Goal: Task Accomplishment & Management: Complete application form

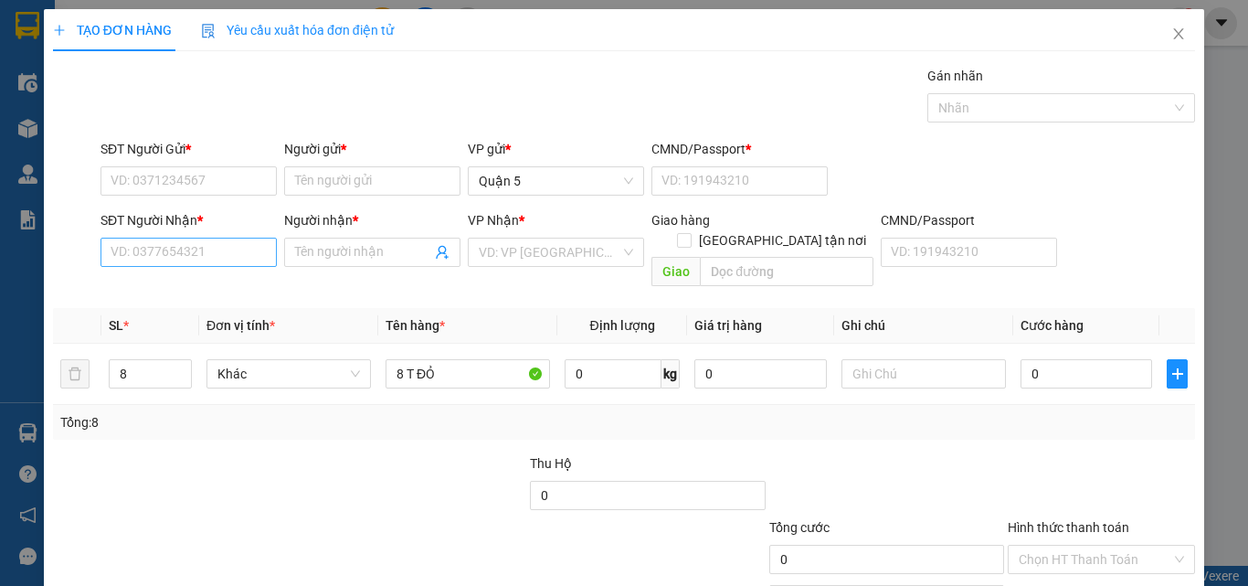
click at [171, 250] on input "SĐT Người Nhận *" at bounding box center [189, 252] width 176 height 29
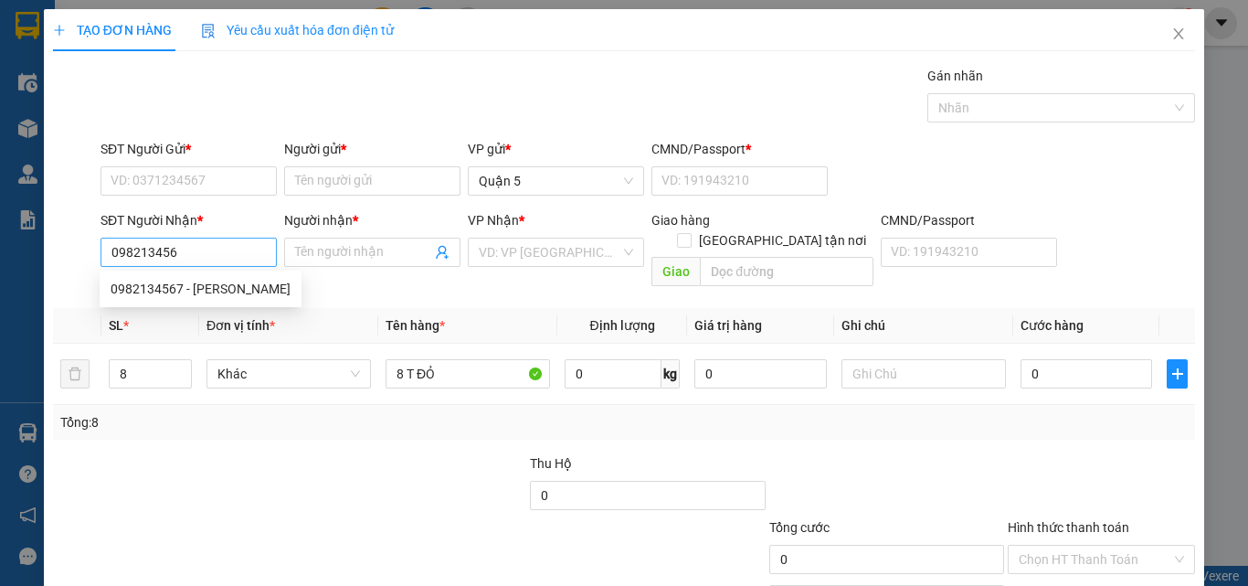
type input "0982134567"
click at [225, 300] on div "0982134567 - [PERSON_NAME]" at bounding box center [201, 288] width 202 height 29
type input "HẢI LOA"
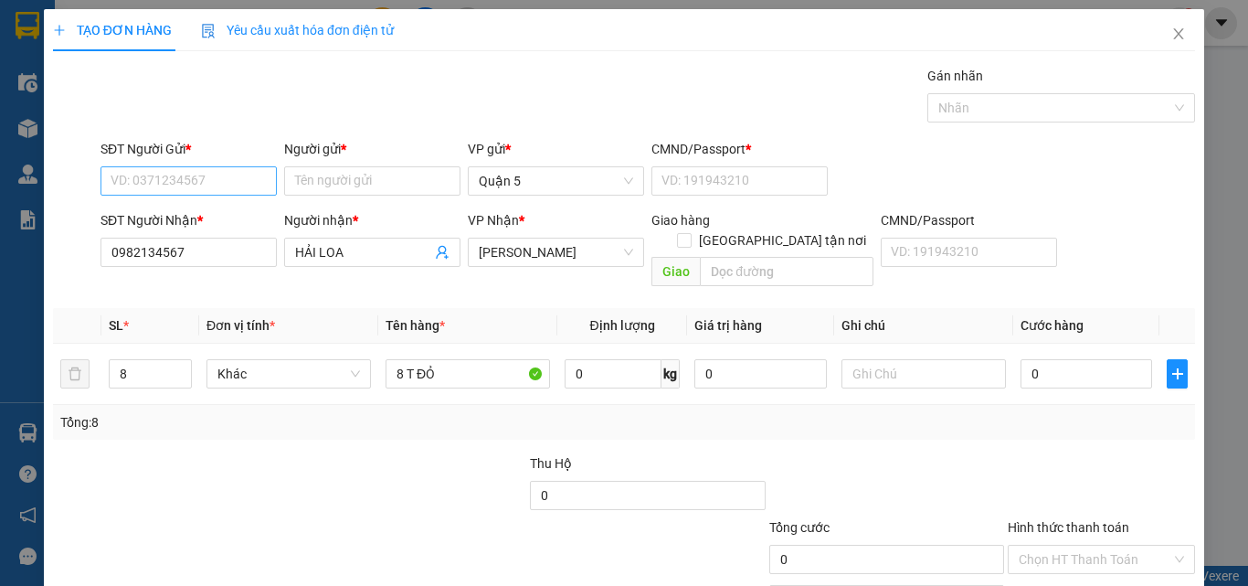
type input "0982134567"
click at [202, 179] on input "SĐT Người Gửi *" at bounding box center [189, 180] width 176 height 29
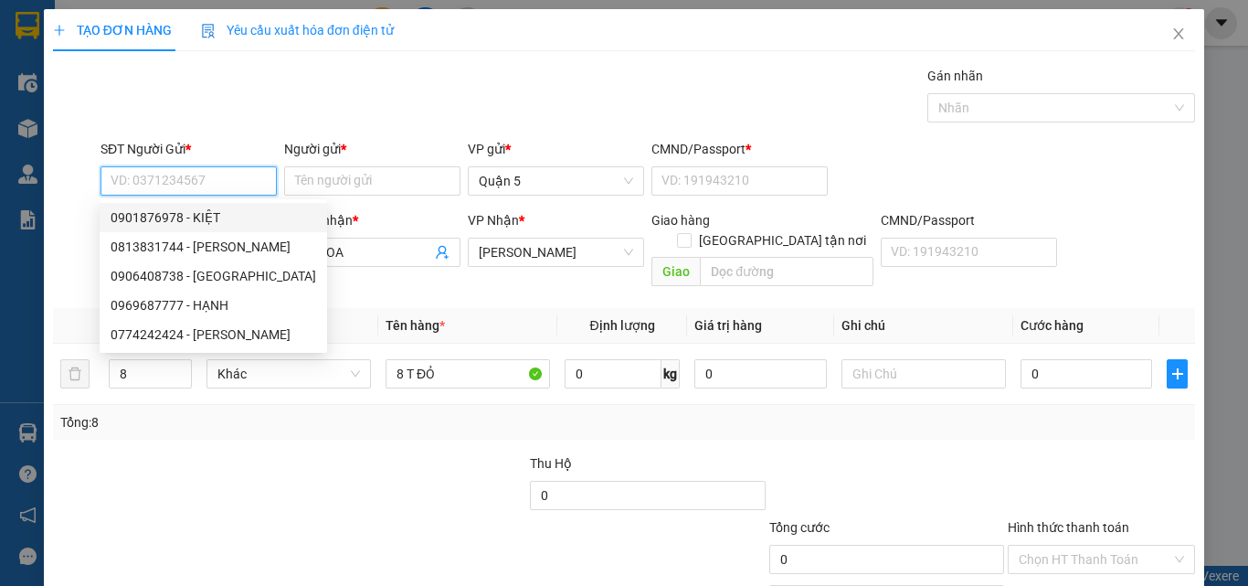
click at [205, 223] on div "0901876978 - KIỆT" at bounding box center [214, 217] width 206 height 20
type input "0901876978"
type input "KIỆT"
type input "1"
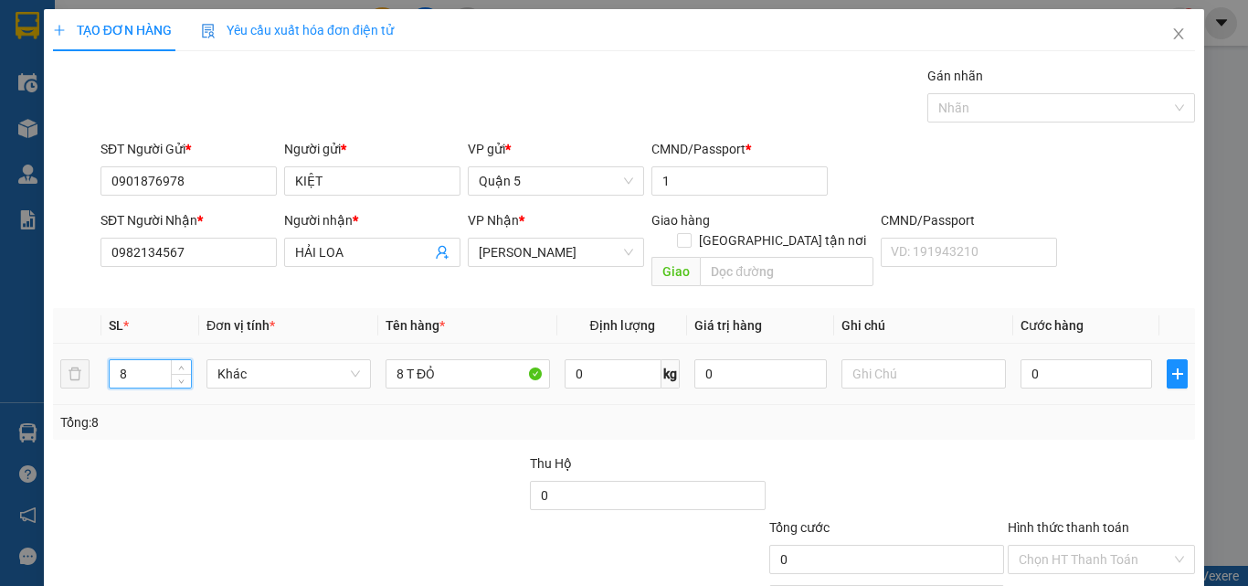
click at [154, 360] on input "8" at bounding box center [150, 373] width 81 height 27
type input "1"
click at [441, 359] on input "8 T ĐỎ" at bounding box center [468, 373] width 165 height 29
type input "8"
type input "1 T VANG"
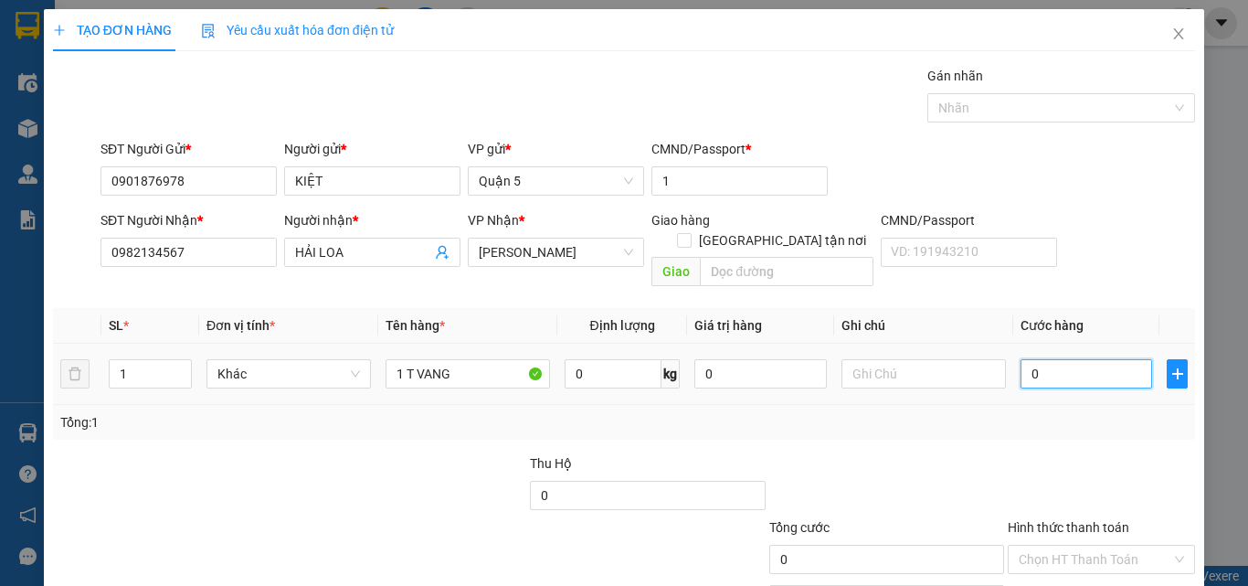
click at [1082, 359] on input "0" at bounding box center [1087, 373] width 132 height 29
type input "3"
type input "35"
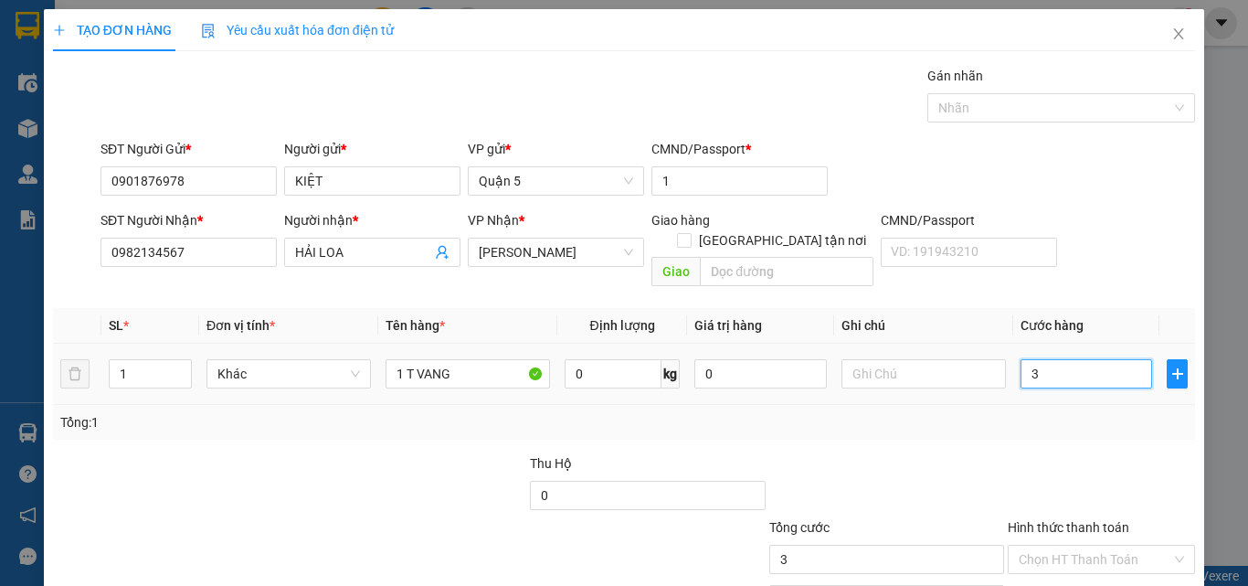
type input "35"
type input "35.000"
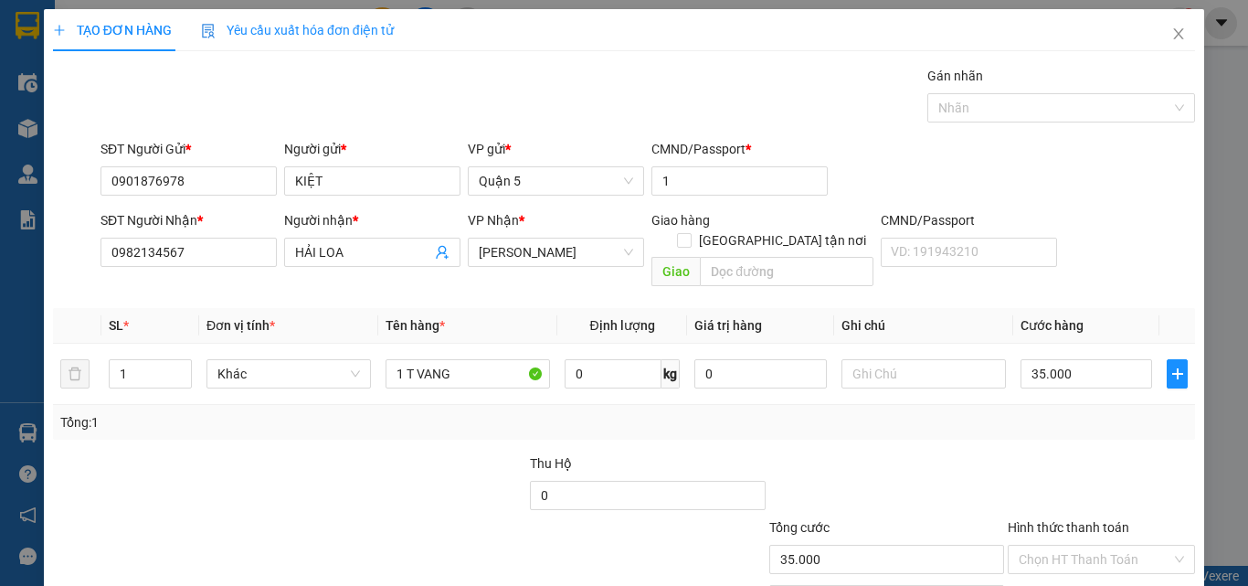
click at [1102, 308] on th "Cước hàng" at bounding box center [1087, 326] width 146 height 36
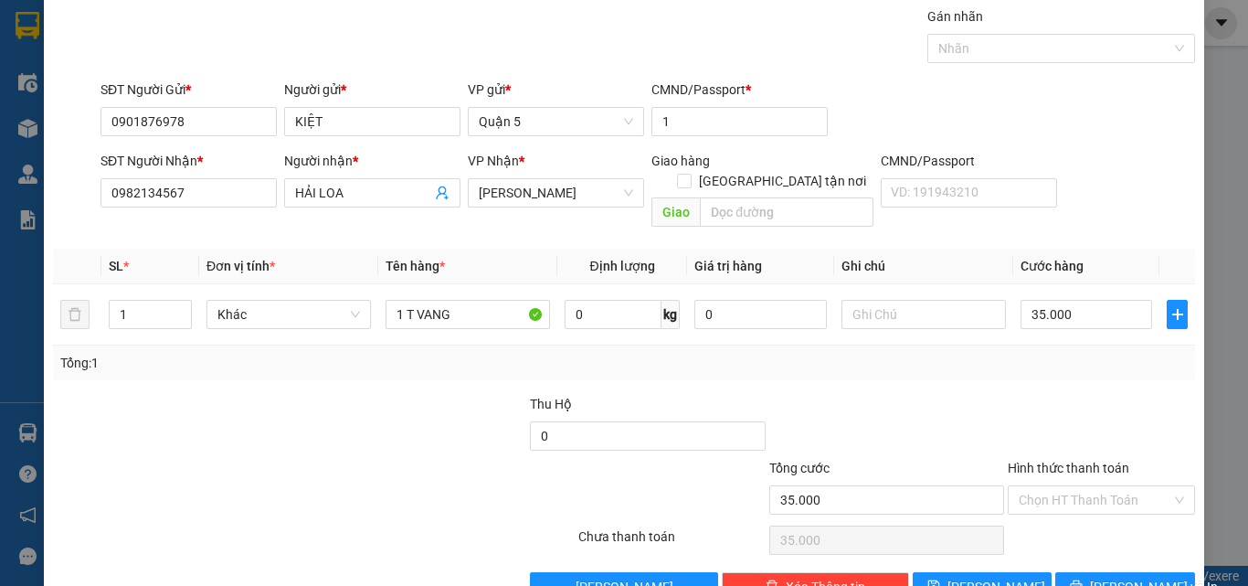
scroll to position [90, 0]
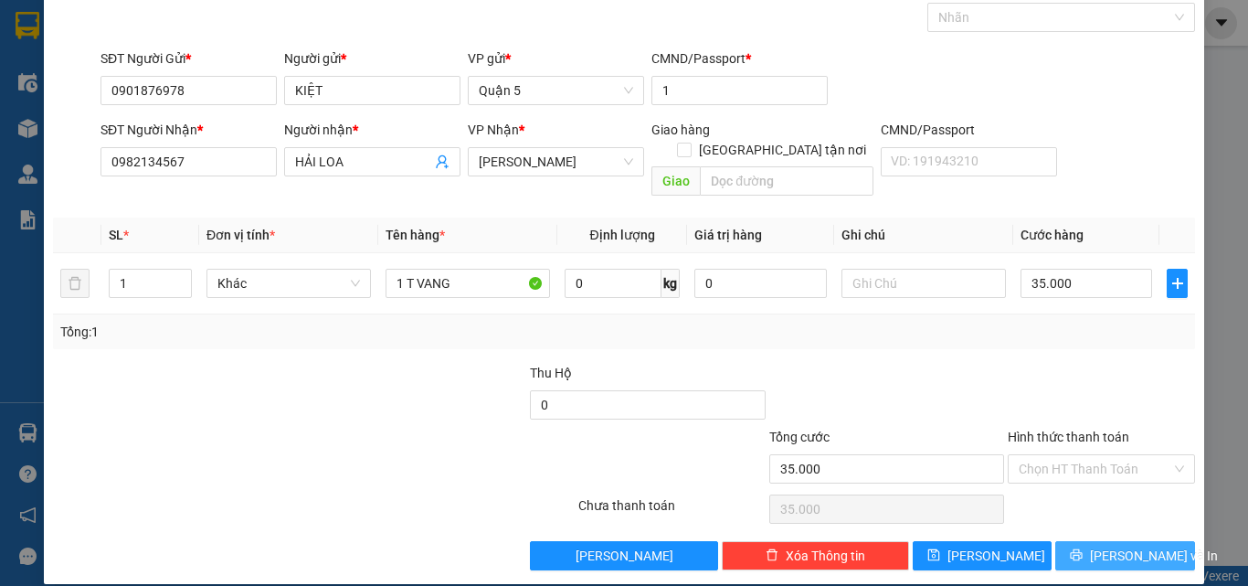
drag, startPoint x: 1124, startPoint y: 539, endPoint x: 1107, endPoint y: 530, distance: 19.6
click at [1122, 546] on span "[PERSON_NAME] và In" at bounding box center [1154, 556] width 128 height 20
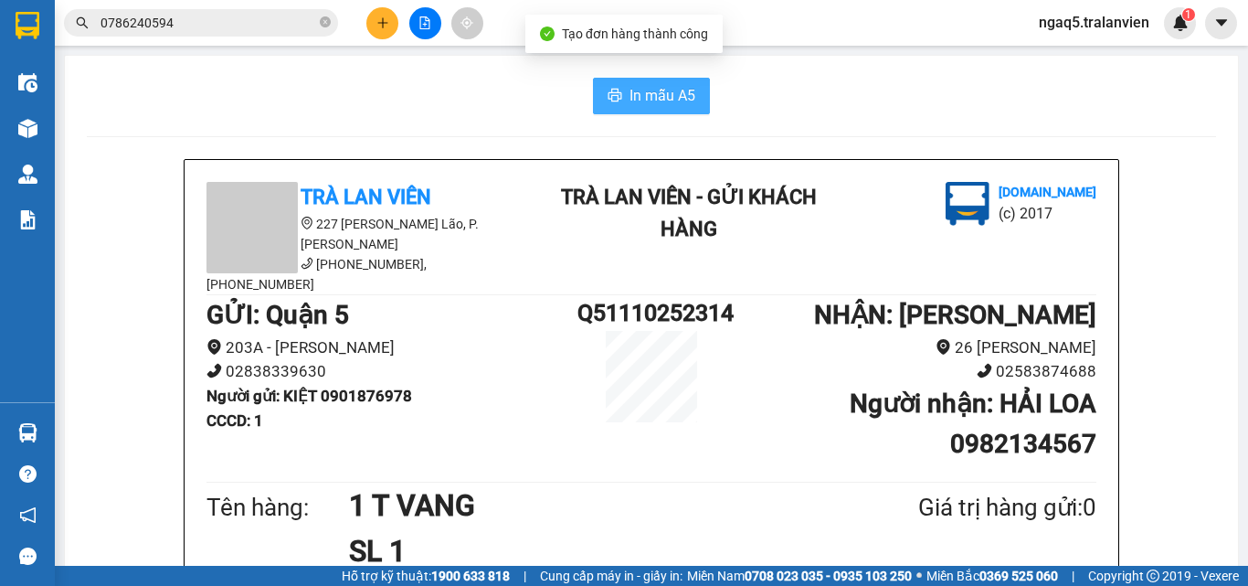
click at [631, 92] on span "In mẫu A5" at bounding box center [663, 95] width 66 height 23
click at [444, 90] on div "In mẫu A5" at bounding box center [652, 96] width 1130 height 37
click at [271, 23] on input "0786240594" at bounding box center [209, 23] width 216 height 20
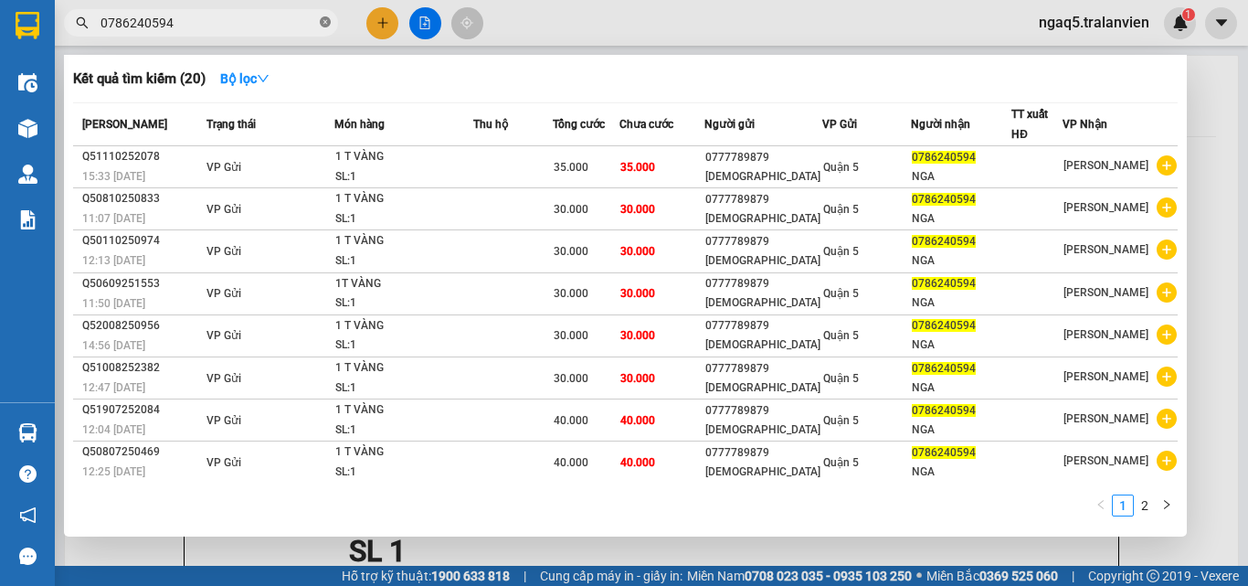
click at [329, 22] on icon "close-circle" at bounding box center [325, 21] width 11 height 11
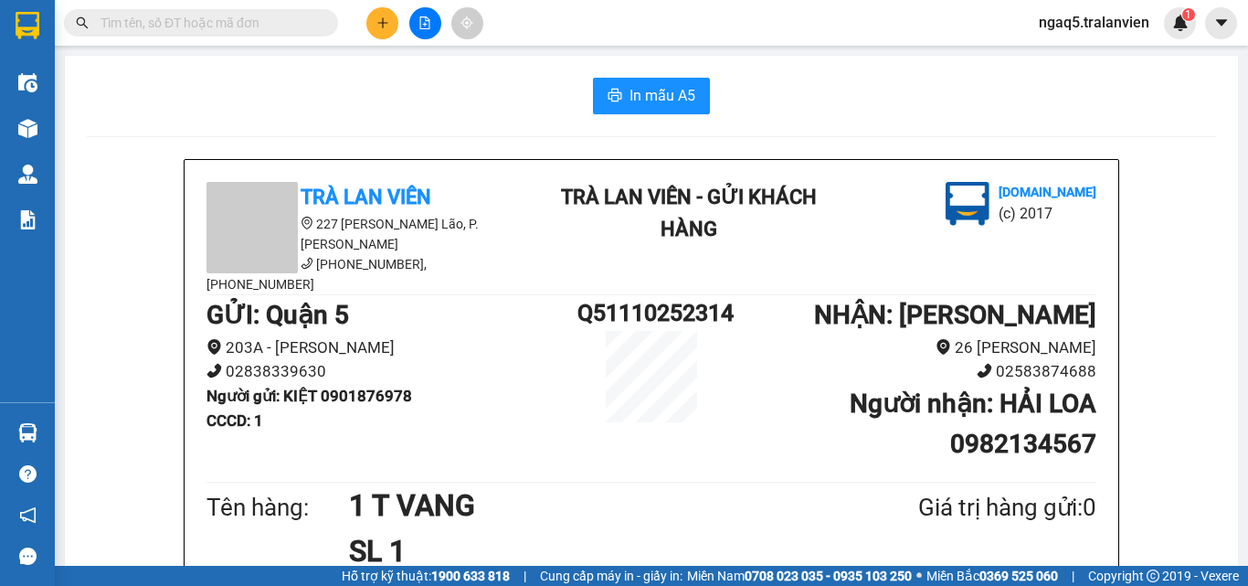
click at [287, 23] on input "text" at bounding box center [209, 23] width 216 height 20
click at [294, 102] on div "In mẫu A5" at bounding box center [652, 96] width 1130 height 37
click at [298, 103] on div "In mẫu A5" at bounding box center [652, 96] width 1130 height 37
click at [262, 31] on input "text" at bounding box center [209, 23] width 216 height 20
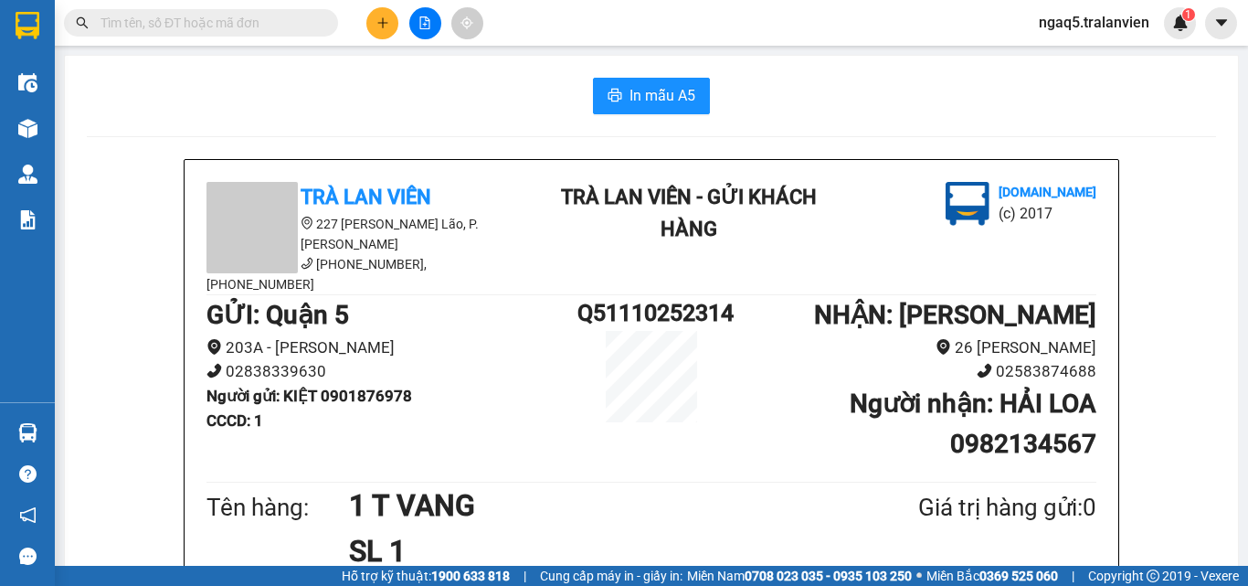
click at [377, 25] on icon "plus" at bounding box center [383, 22] width 13 height 13
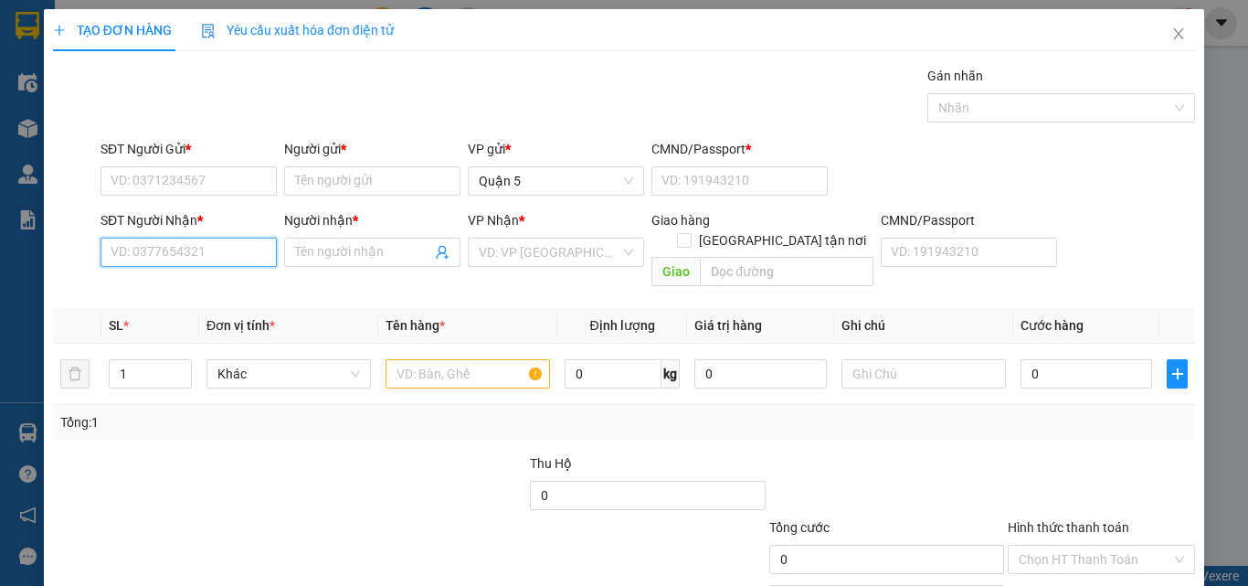
click at [188, 252] on input "SĐT Người Nhận *" at bounding box center [189, 252] width 176 height 29
click at [213, 254] on input "SĐT Người Nhận *" at bounding box center [189, 252] width 176 height 29
click at [210, 252] on input "SĐT Người Nhận *" at bounding box center [189, 252] width 176 height 29
click at [217, 252] on input "SĐT Người Nhận *" at bounding box center [189, 252] width 176 height 29
click at [225, 255] on input "SĐT Người Nhận *" at bounding box center [189, 252] width 176 height 29
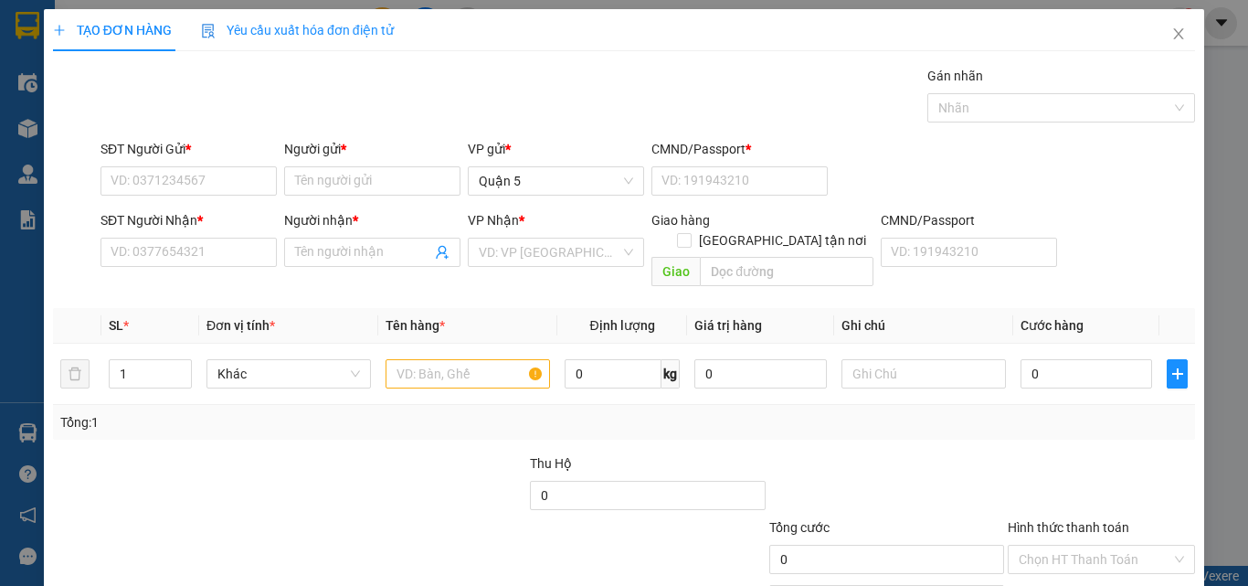
click at [326, 428] on div "Transit Pickup Surcharge Ids Transit Deliver Surcharge Ids Transit Deliver Surc…" at bounding box center [624, 363] width 1142 height 595
click at [163, 248] on input "SĐT Người Nhận *" at bounding box center [189, 252] width 176 height 29
click at [422, 359] on input "text" at bounding box center [468, 373] width 165 height 29
click at [197, 241] on input "SĐT Người Nhận *" at bounding box center [189, 252] width 176 height 29
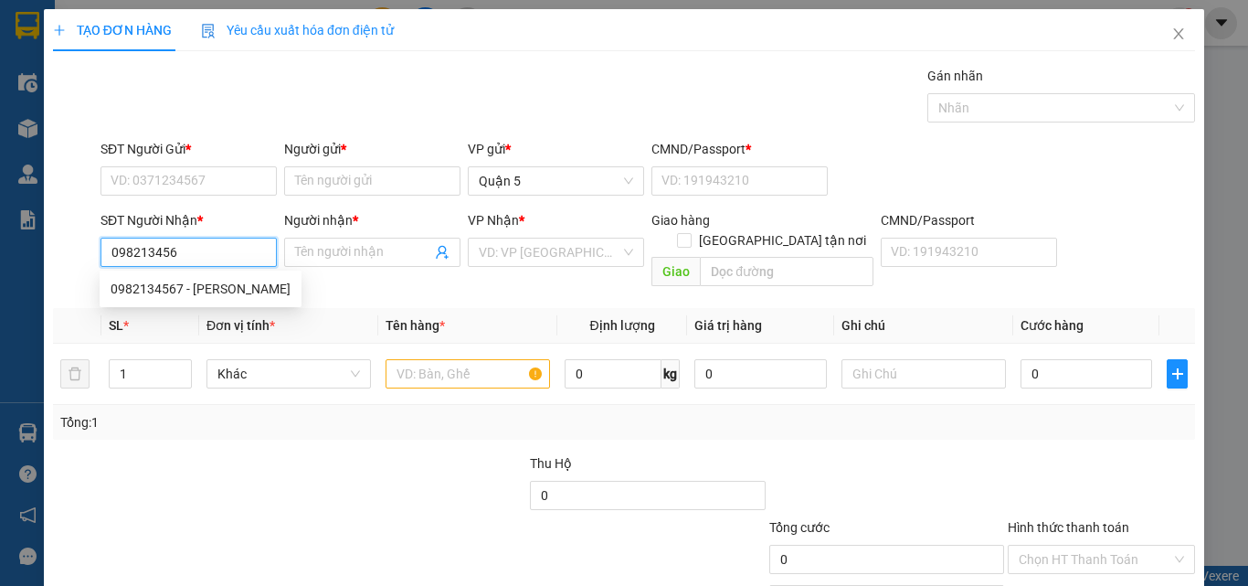
type input "0982134567"
drag, startPoint x: 218, startPoint y: 284, endPoint x: 217, endPoint y: 264, distance: 20.2
click at [220, 285] on div "0982134567 - [PERSON_NAME]" at bounding box center [201, 289] width 180 height 20
type input "HẢI LOA"
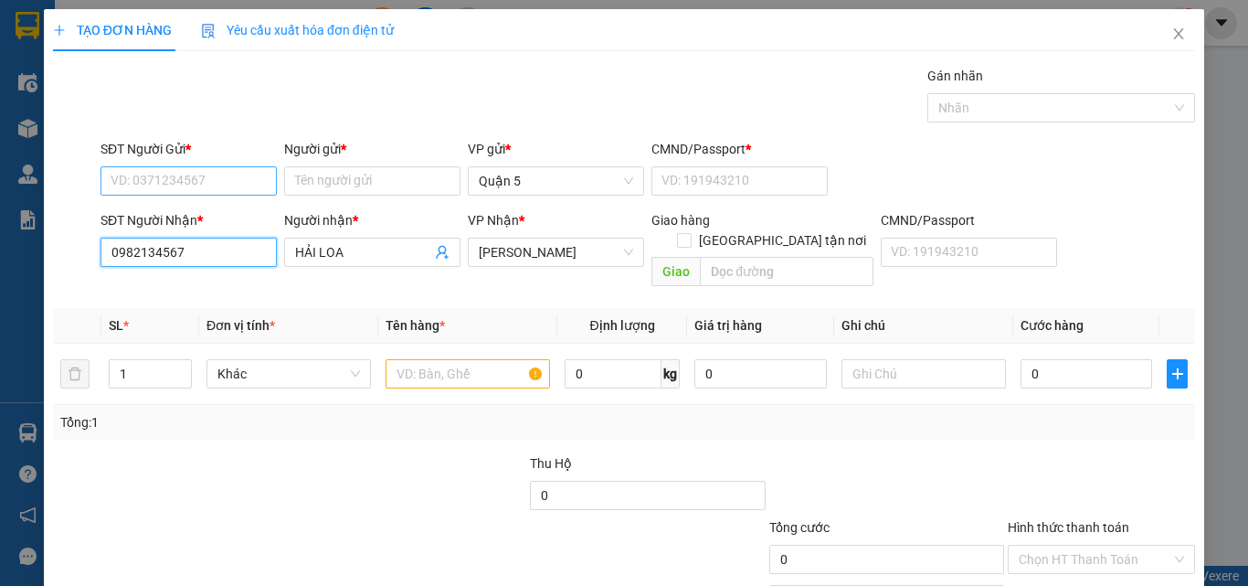
type input "0982134567"
click at [197, 180] on input "SĐT Người Gửi *" at bounding box center [189, 180] width 176 height 29
type input "0868000666"
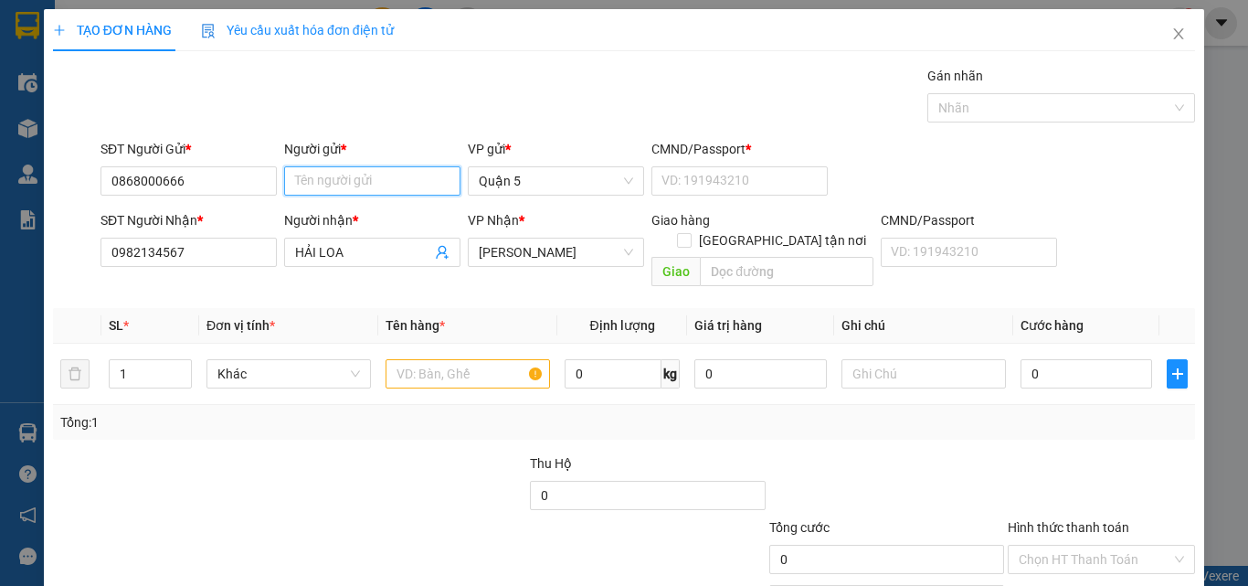
click at [345, 183] on input "Người gửi *" at bounding box center [372, 180] width 176 height 29
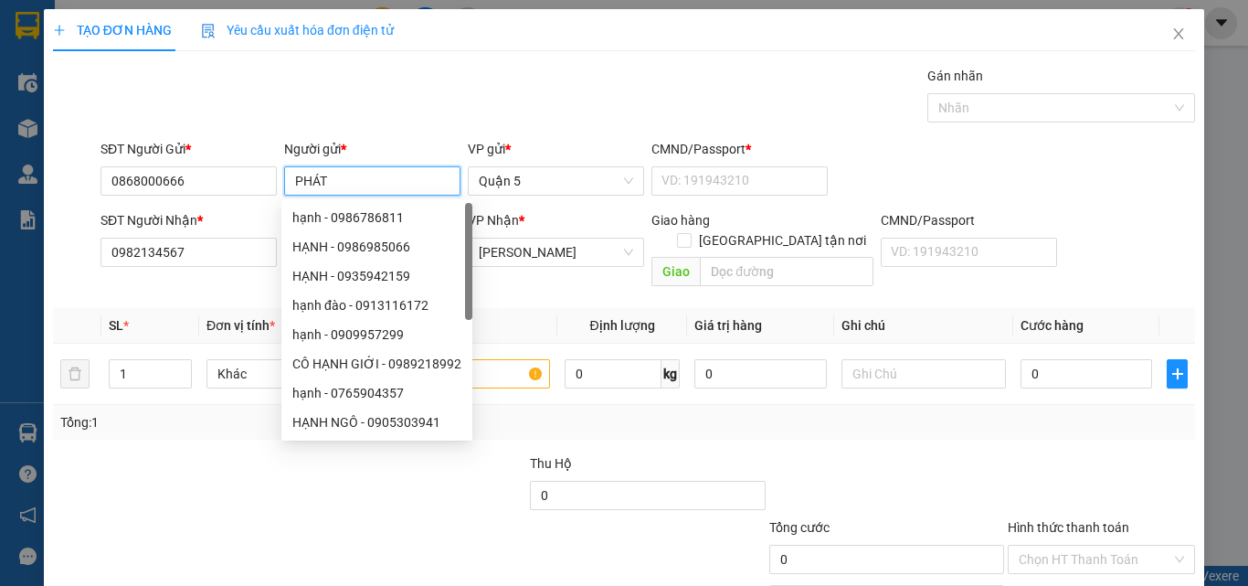
type input "PHÁT"
click at [382, 114] on div "Gán nhãn Nhãn" at bounding box center [648, 98] width 1102 height 64
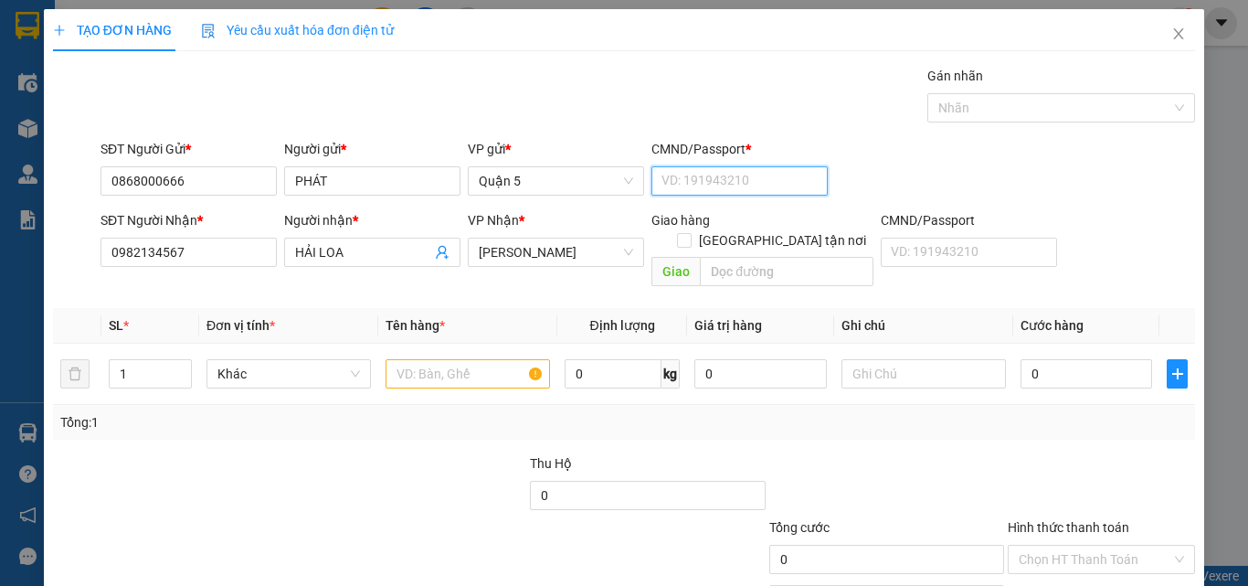
click at [675, 184] on input "CMND/Passport *" at bounding box center [740, 180] width 176 height 29
type input "1"
click at [419, 360] on input "text" at bounding box center [468, 373] width 165 height 29
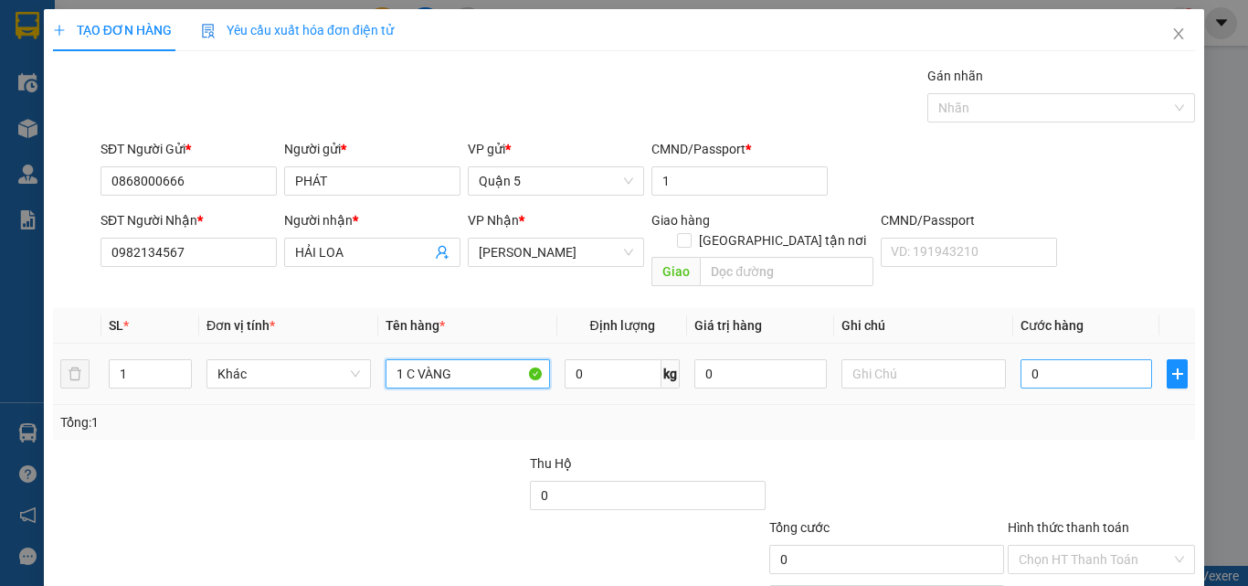
type input "1 C VÀNG"
click at [1047, 359] on input "0" at bounding box center [1087, 373] width 132 height 29
type input "3"
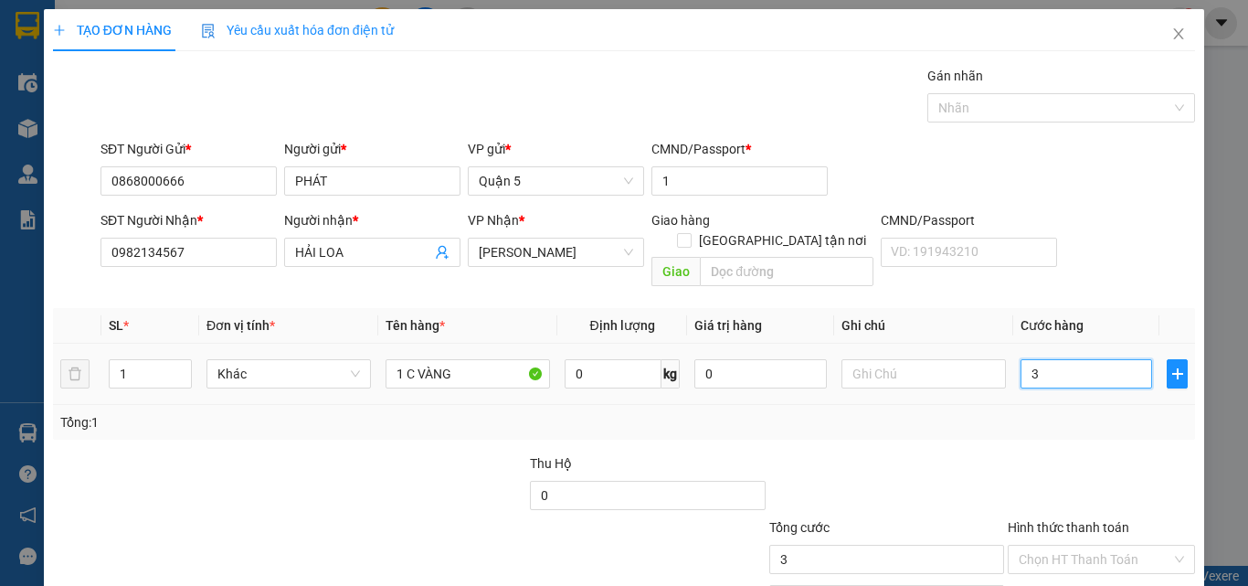
type input "30"
type input "30.000"
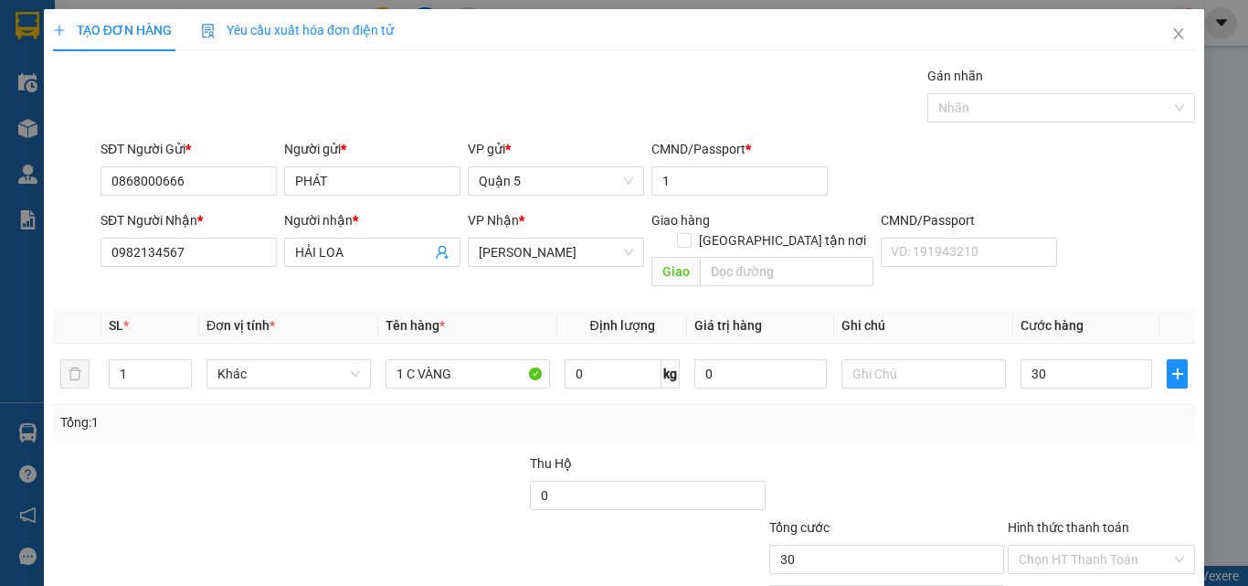
type input "30.000"
click at [1154, 224] on div "SĐT Người Nhận * 0982134567 Người nhận * HẢI LOA VP Nhận * [PERSON_NAME] hàng G…" at bounding box center [648, 252] width 1102 height 84
click at [361, 251] on input "HẢI LOA" at bounding box center [363, 252] width 136 height 20
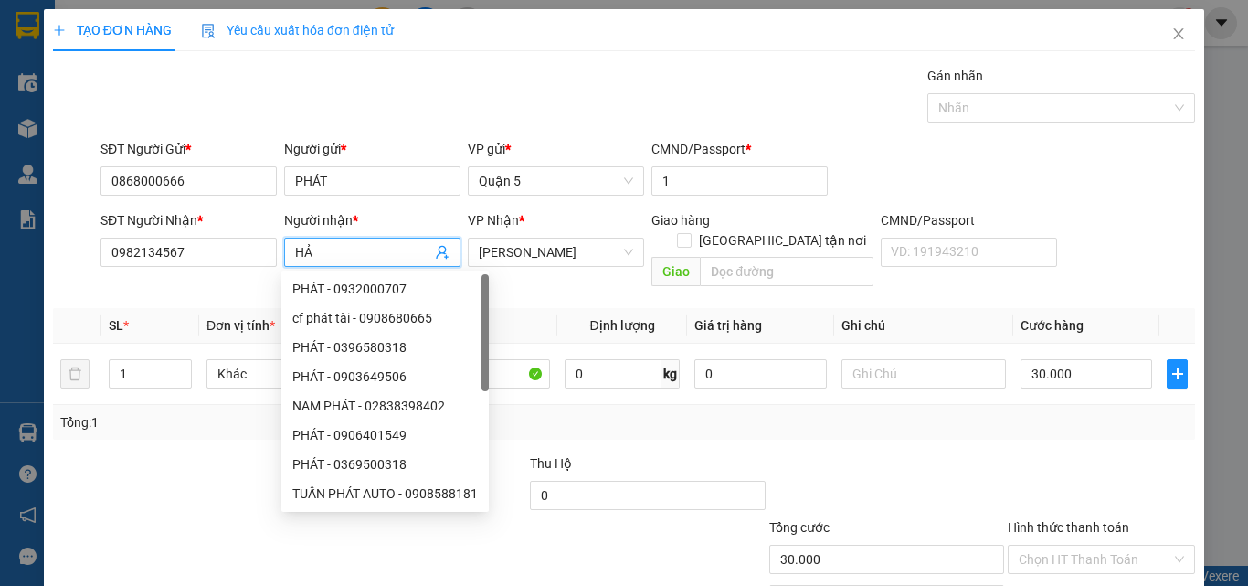
type input "H"
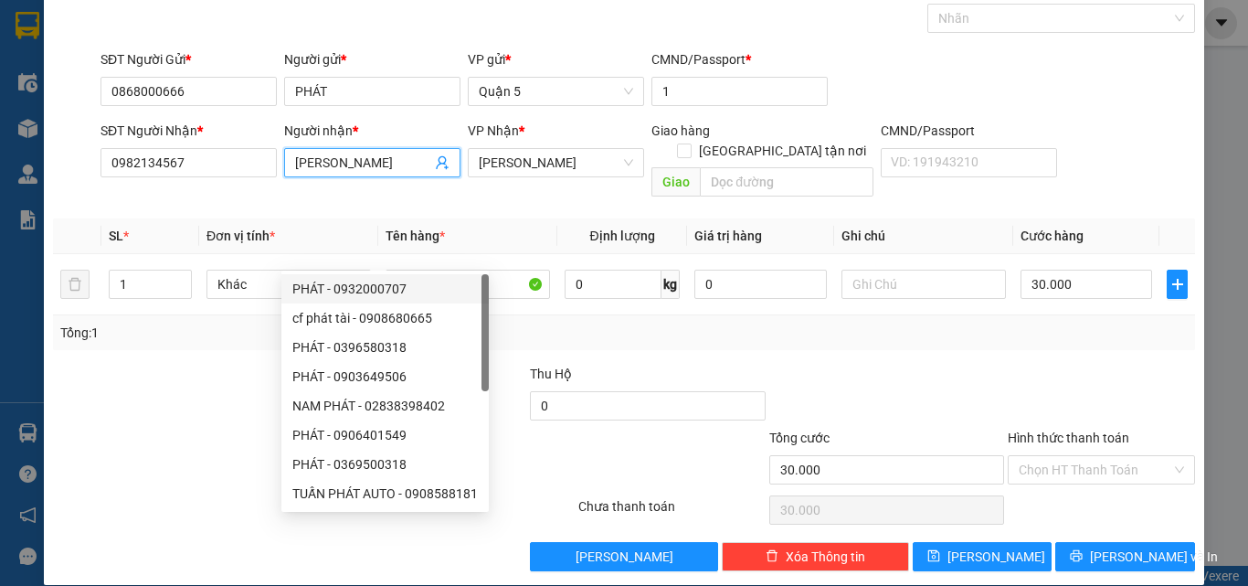
scroll to position [90, 0]
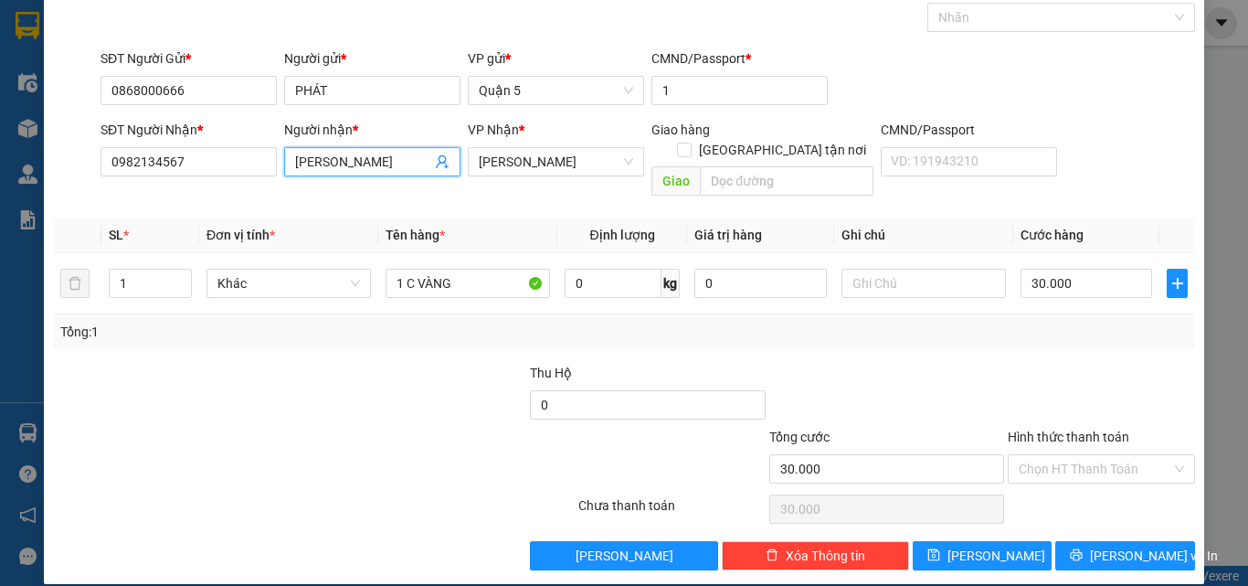
type input "[PERSON_NAME]"
click at [1056, 363] on div at bounding box center [1101, 395] width 191 height 64
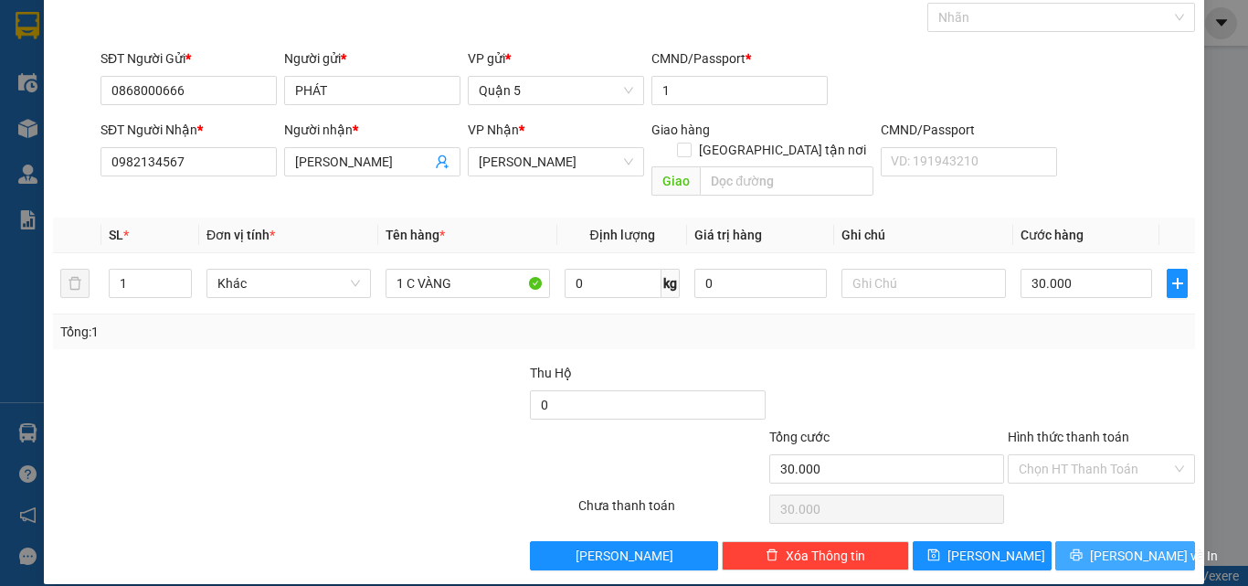
click at [1121, 541] on button "[PERSON_NAME] và In" at bounding box center [1126, 555] width 140 height 29
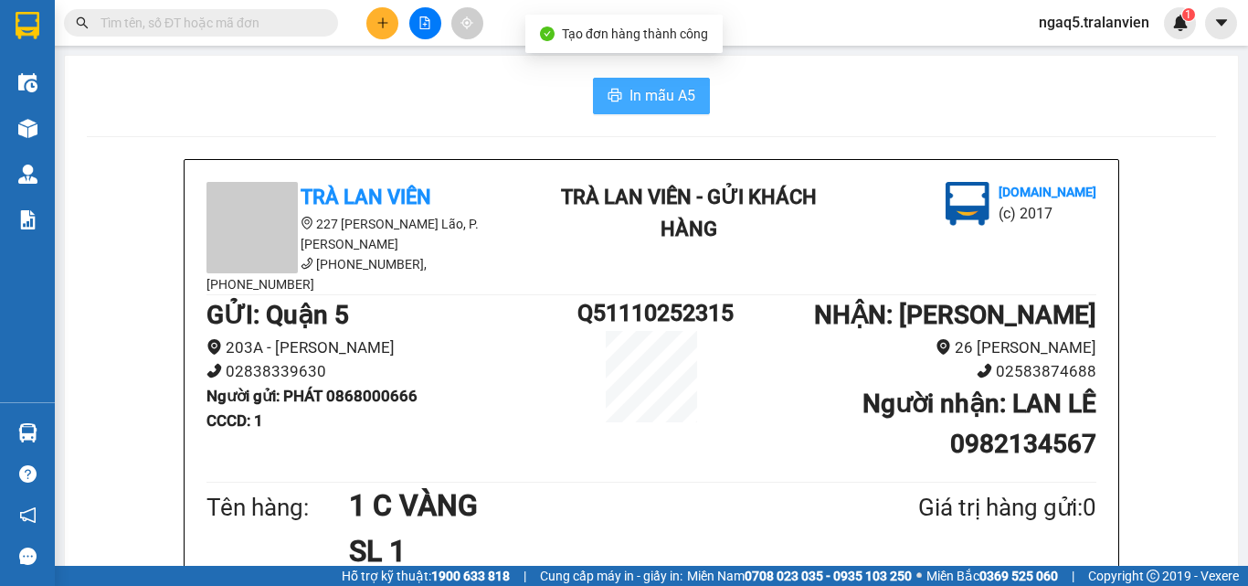
click at [653, 96] on span "In mẫu A5" at bounding box center [663, 95] width 66 height 23
